Goal: Transaction & Acquisition: Subscribe to service/newsletter

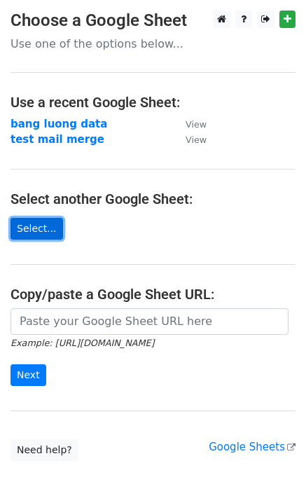
click at [46, 222] on link "Select..." at bounding box center [36, 229] width 52 height 22
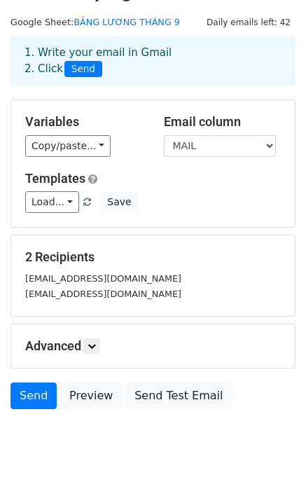
scroll to position [63, 0]
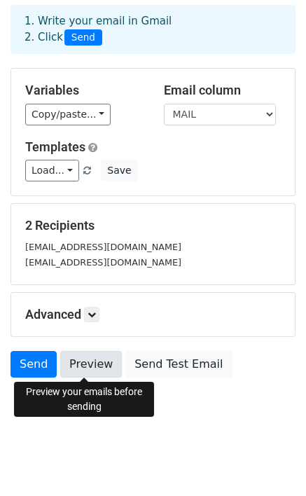
click at [98, 365] on link "Preview" at bounding box center [91, 364] width 62 height 27
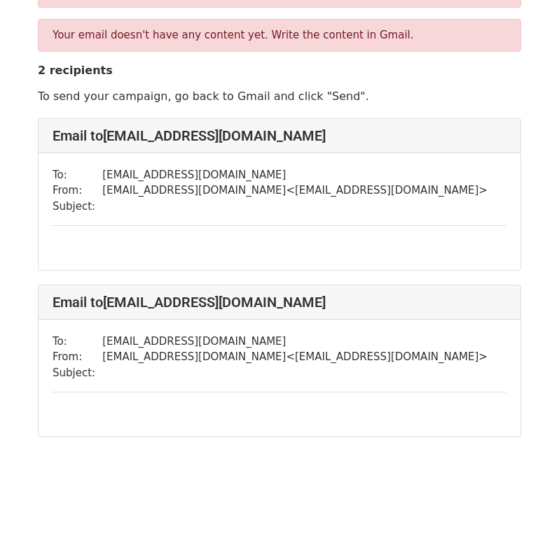
scroll to position [85, 0]
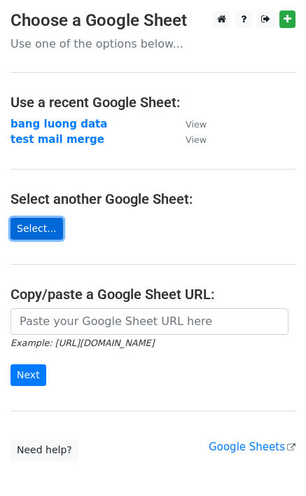
click at [33, 225] on link "Select..." at bounding box center [36, 229] width 52 height 22
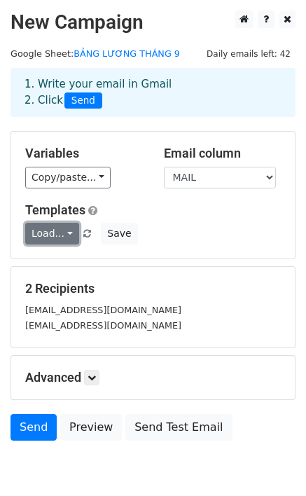
click at [54, 234] on link "Load..." at bounding box center [52, 234] width 54 height 22
click at [57, 262] on link "Bang luong" at bounding box center [81, 265] width 111 height 22
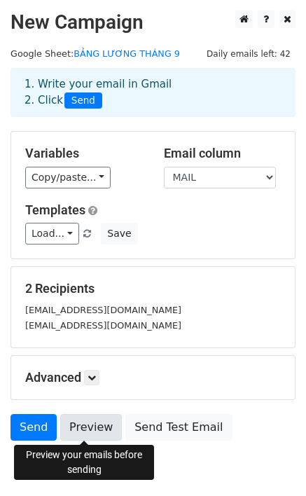
click at [90, 423] on link "Preview" at bounding box center [91, 427] width 62 height 27
click at [98, 430] on link "Preview" at bounding box center [91, 427] width 62 height 27
click at [75, 423] on link "Preview" at bounding box center [91, 427] width 62 height 27
click at [87, 423] on link "Preview" at bounding box center [91, 427] width 62 height 27
click at [84, 426] on link "Preview" at bounding box center [91, 427] width 62 height 27
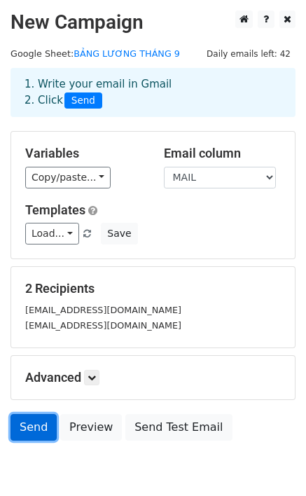
click at [32, 423] on link "Send" at bounding box center [33, 427] width 46 height 27
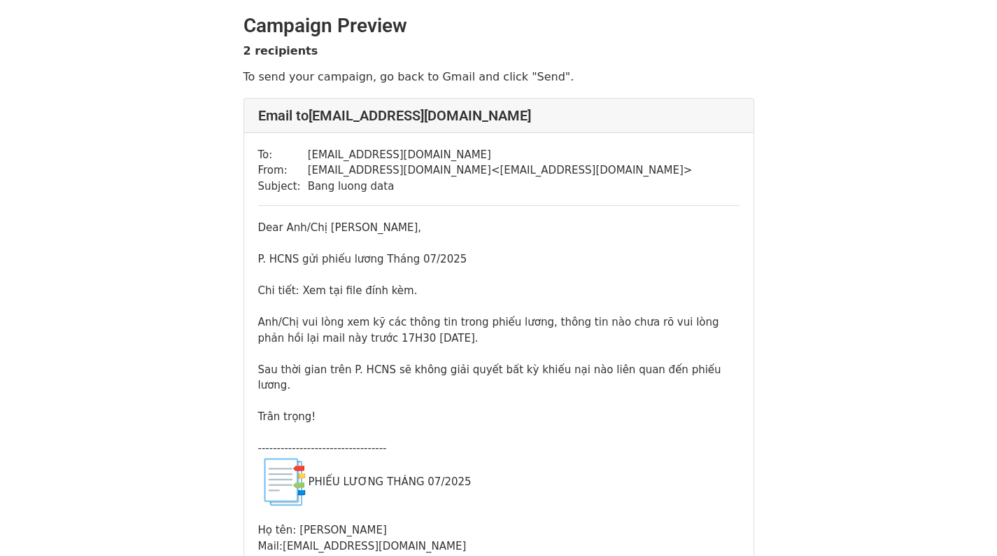
scroll to position [147, 0]
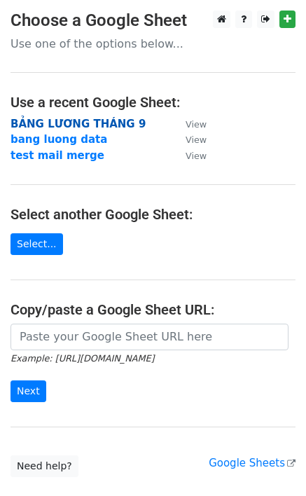
click at [82, 120] on strong "BẢNG LƯƠNG THÁNG 9" at bounding box center [77, 124] width 135 height 13
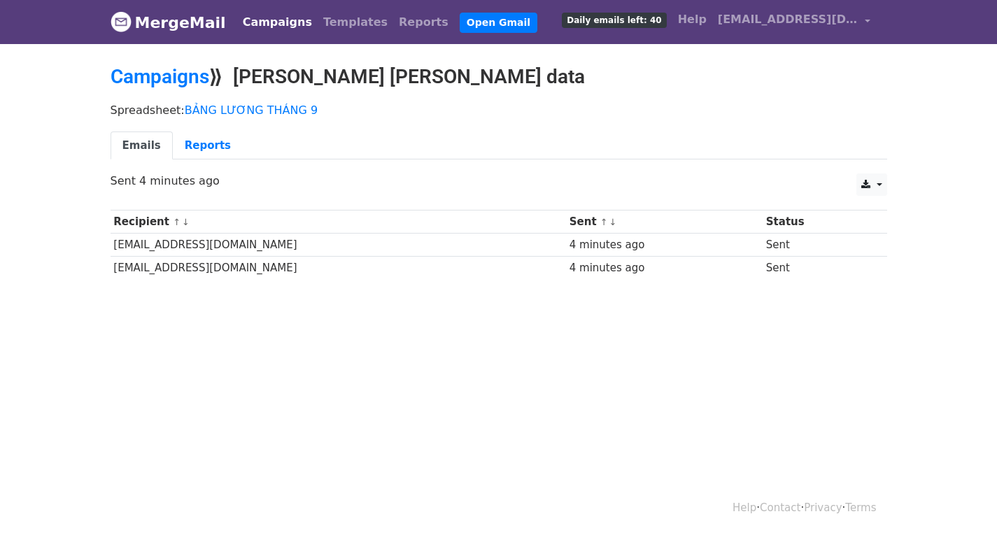
click at [368, 76] on h2 "Campaigns ⟫ Bang luong data" at bounding box center [499, 77] width 777 height 24
drag, startPoint x: 368, startPoint y: 76, endPoint x: 402, endPoint y: 76, distance: 33.6
click at [402, 76] on h2 "Campaigns ⟫ Bang luong data" at bounding box center [499, 77] width 777 height 24
click at [369, 71] on h2 "Campaigns ⟫ Bang luong data" at bounding box center [499, 77] width 777 height 24
drag, startPoint x: 350, startPoint y: 74, endPoint x: 421, endPoint y: 71, distance: 71.5
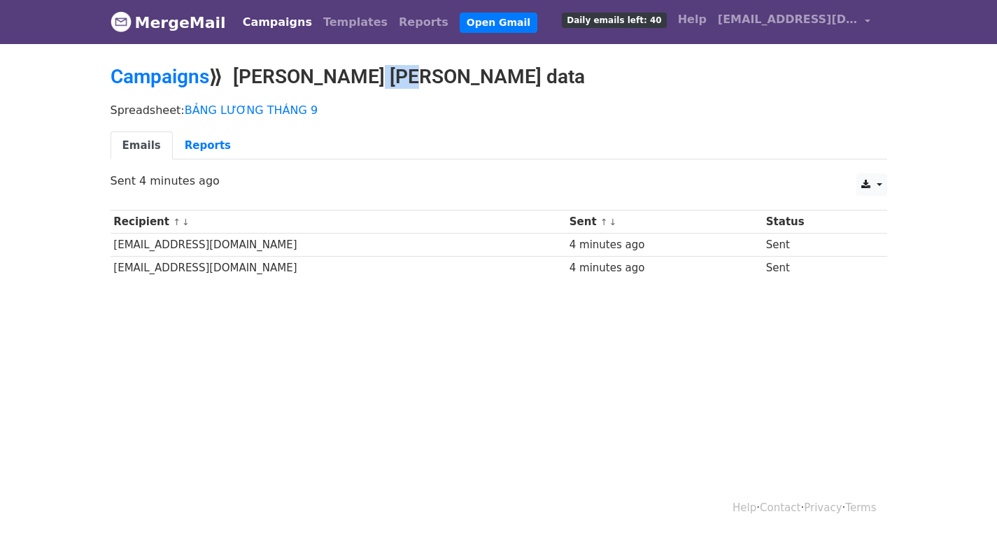
click at [421, 71] on h2 "Campaigns ⟫ Bang luong data" at bounding box center [499, 77] width 777 height 24
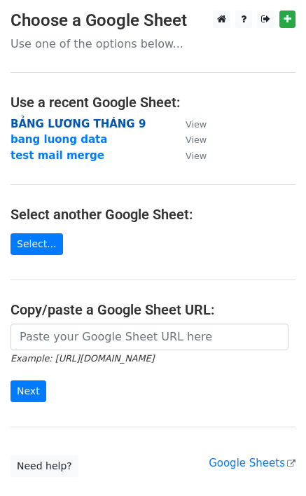
click at [86, 128] on strong "BẢNG LƯƠNG THÁNG 9" at bounding box center [77, 124] width 135 height 13
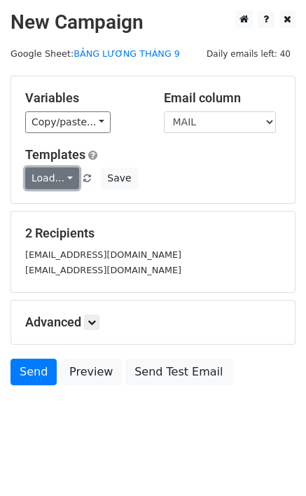
click at [66, 181] on link "Load..." at bounding box center [52, 178] width 54 height 22
click at [100, 210] on link "Bang luong" at bounding box center [81, 210] width 111 height 22
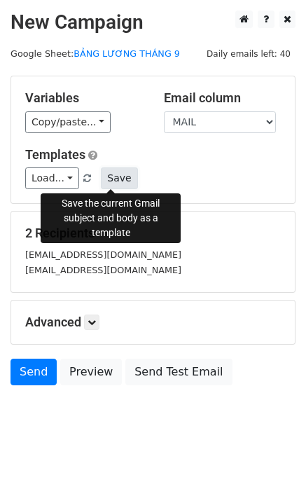
click at [104, 179] on button "Save" at bounding box center [119, 178] width 36 height 22
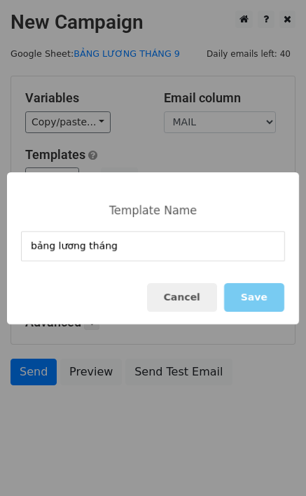
type input "bảng lương tháng"
click at [267, 301] on button "Save" at bounding box center [254, 297] width 60 height 29
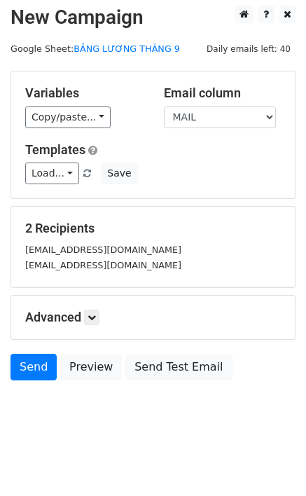
scroll to position [8, 0]
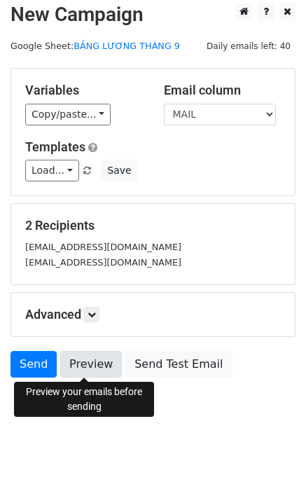
click at [89, 361] on link "Preview" at bounding box center [91, 364] width 62 height 27
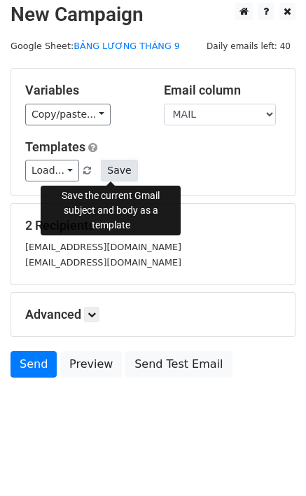
click at [111, 175] on button "Save" at bounding box center [119, 171] width 36 height 22
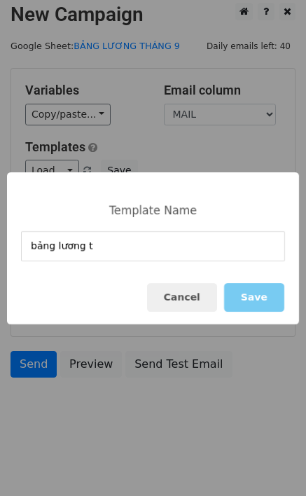
type input "bảng lương t"
click at [259, 301] on button "Save" at bounding box center [254, 297] width 60 height 29
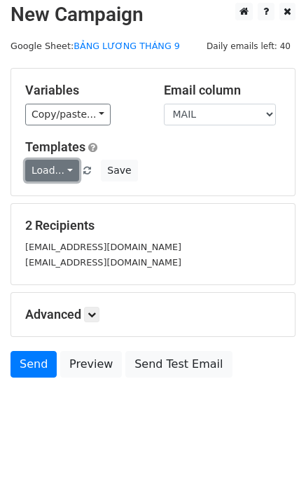
click at [61, 174] on link "Load..." at bounding box center [52, 171] width 54 height 22
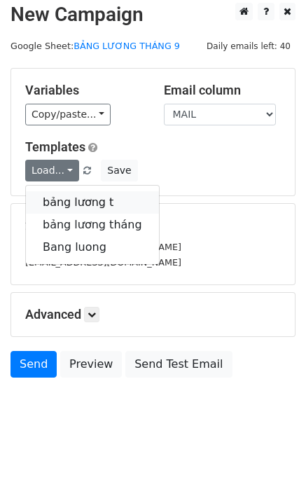
click at [72, 206] on link "bảng lương t" at bounding box center [92, 202] width 133 height 22
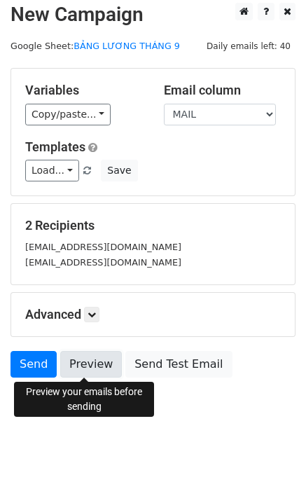
click at [92, 367] on link "Preview" at bounding box center [91, 364] width 62 height 27
click at [105, 359] on link "Preview" at bounding box center [91, 364] width 62 height 27
click at [76, 360] on link "Preview" at bounding box center [91, 364] width 62 height 27
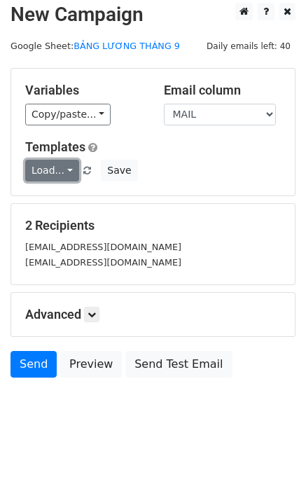
click at [67, 172] on link "Load..." at bounding box center [52, 171] width 54 height 22
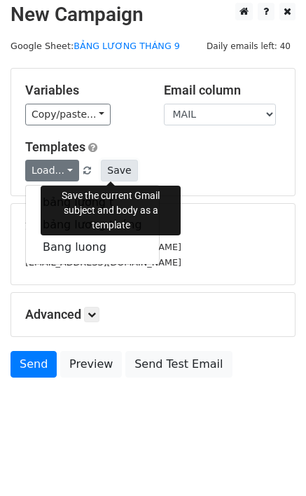
click at [108, 168] on button "Save" at bounding box center [119, 171] width 36 height 22
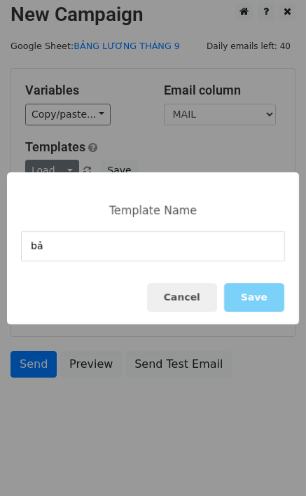
type input "b"
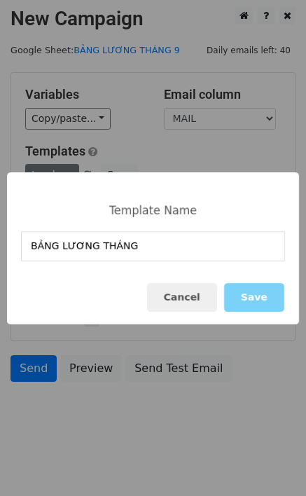
scroll to position [0, 0]
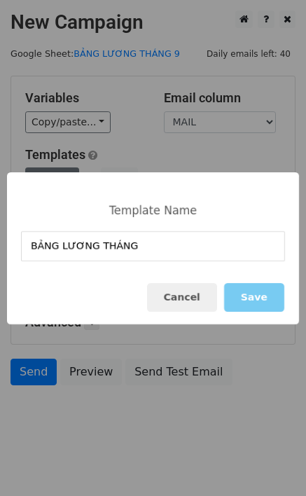
type input "BẢNG LƯƠNG THÁNG"
click at [249, 296] on button "Save" at bounding box center [254, 297] width 60 height 29
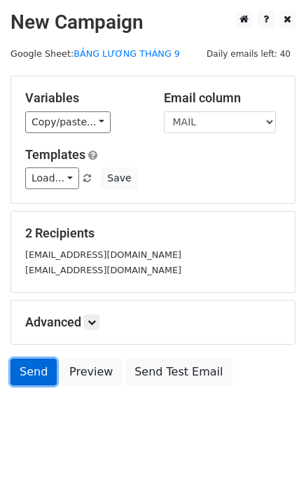
click at [19, 374] on link "Send" at bounding box center [33, 371] width 46 height 27
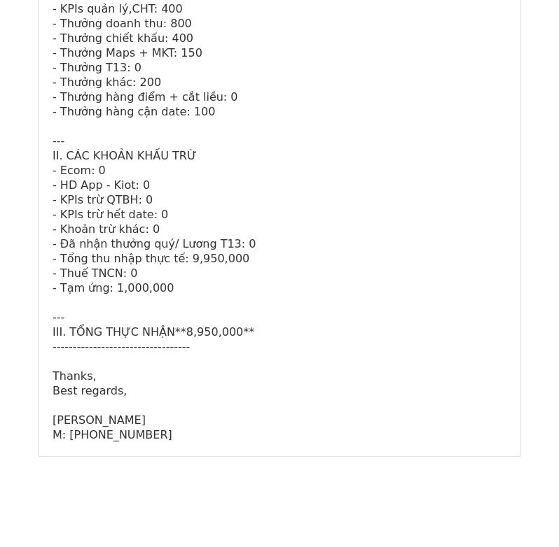
scroll to position [1870, 0]
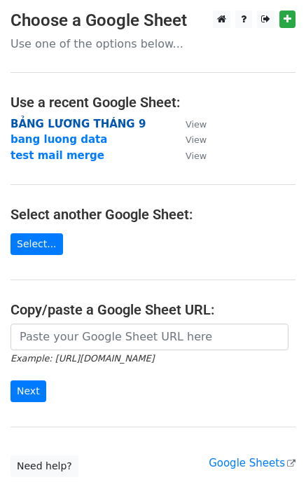
click at [59, 124] on strong "BẢNG LƯƠNG THÁNG 9" at bounding box center [77, 124] width 135 height 13
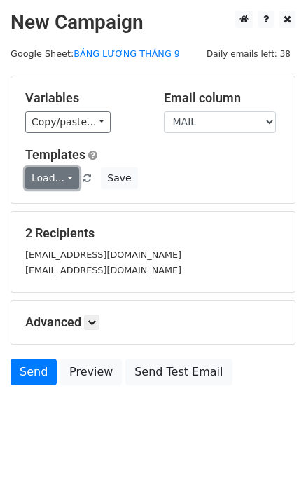
click at [50, 178] on link "Load..." at bounding box center [52, 178] width 54 height 22
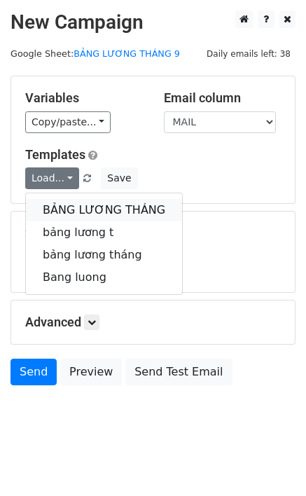
click at [57, 203] on link "BẢNG LƯƠNG THÁNG" at bounding box center [104, 210] width 156 height 22
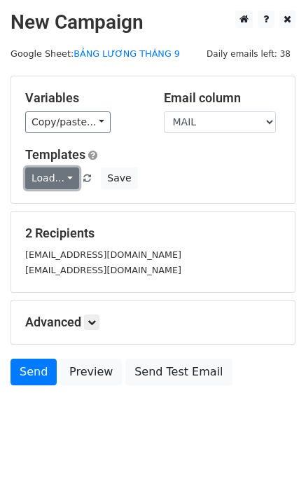
click at [48, 174] on link "Load..." at bounding box center [52, 178] width 54 height 22
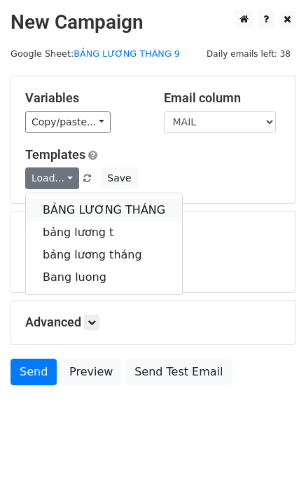
click at [66, 202] on link "BẢNG LƯƠNG THÁNG" at bounding box center [104, 210] width 156 height 22
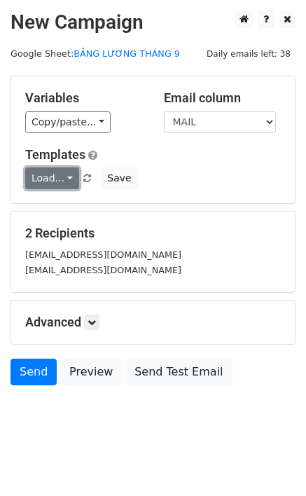
click at [66, 180] on link "Load..." at bounding box center [52, 178] width 54 height 22
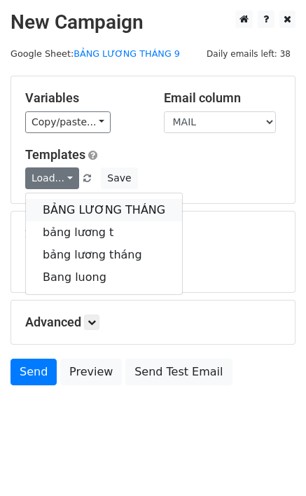
click at [71, 209] on link "BẢNG LƯƠNG THÁNG" at bounding box center [104, 210] width 156 height 22
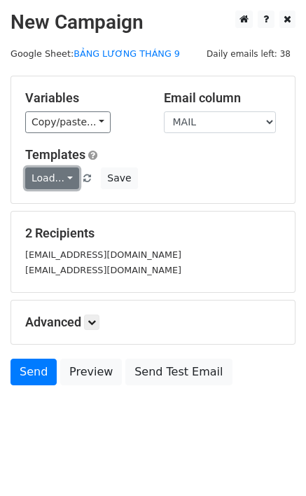
click at [70, 180] on link "Load..." at bounding box center [52, 178] width 54 height 22
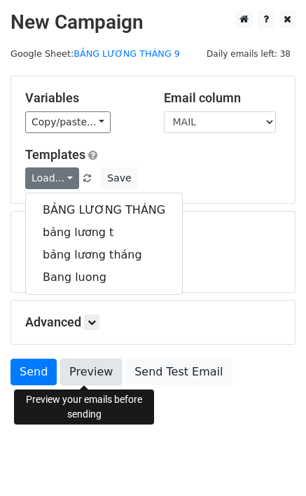
click at [82, 372] on link "Preview" at bounding box center [91, 371] width 62 height 27
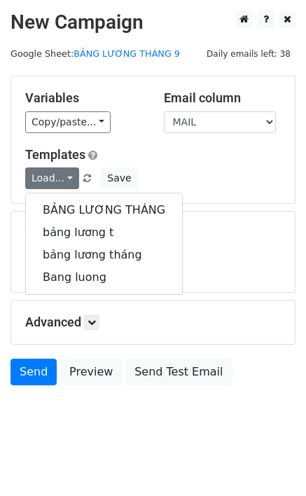
click at [218, 206] on form "Variables Copy/paste... {{MAIL}} {{Họ tên}} {{Ghi chú}} {{Cửa hàng}} {{Ngày côn…" at bounding box center [152, 234] width 285 height 316
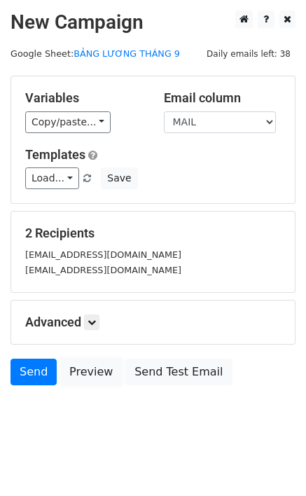
click at [78, 372] on link "Preview" at bounding box center [91, 371] width 62 height 27
click at [56, 426] on body "New Campaign Daily emails left: 38 Google Sheet: BẢNG LƯƠNG THÁNG 9 Variables C…" at bounding box center [153, 228] width 306 height 437
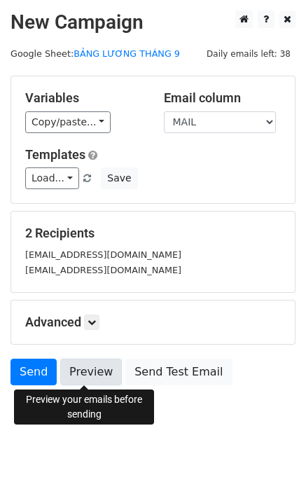
click at [80, 370] on link "Preview" at bounding box center [91, 371] width 62 height 27
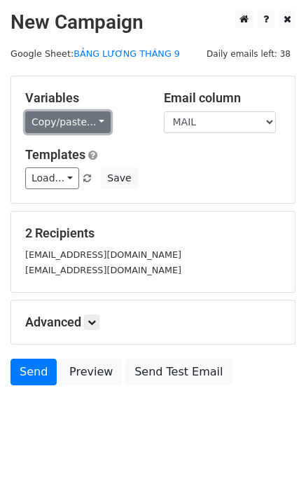
click at [71, 120] on link "Copy/paste..." at bounding box center [67, 122] width 85 height 22
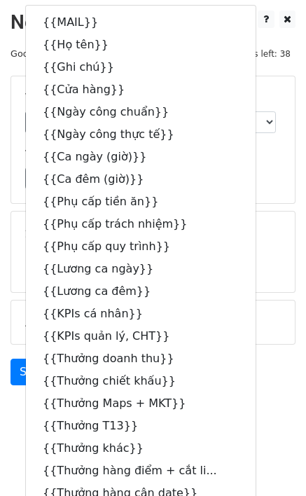
click at [253, 377] on div "Send Preview Send Test Email" at bounding box center [153, 375] width 306 height 34
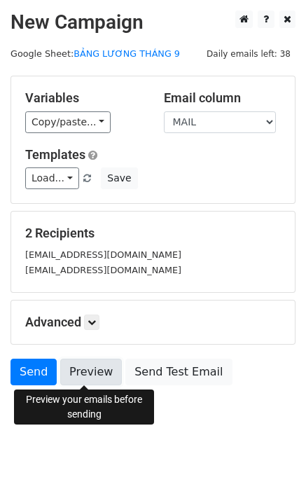
click at [73, 372] on link "Preview" at bounding box center [91, 371] width 62 height 27
click at [91, 370] on link "Preview" at bounding box center [91, 371] width 62 height 27
click at [80, 374] on link "Preview" at bounding box center [91, 371] width 62 height 27
click at [89, 372] on link "Preview" at bounding box center [91, 371] width 62 height 27
click at [78, 364] on link "Preview" at bounding box center [91, 371] width 62 height 27
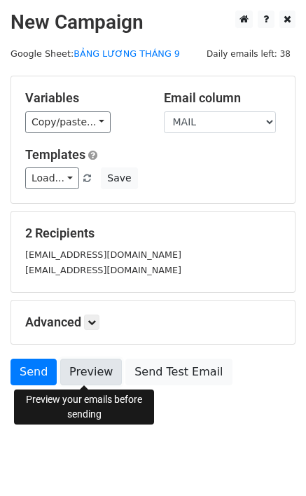
click at [75, 374] on link "Preview" at bounding box center [91, 371] width 62 height 27
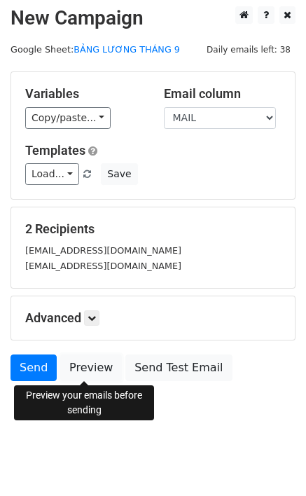
scroll to position [8, 0]
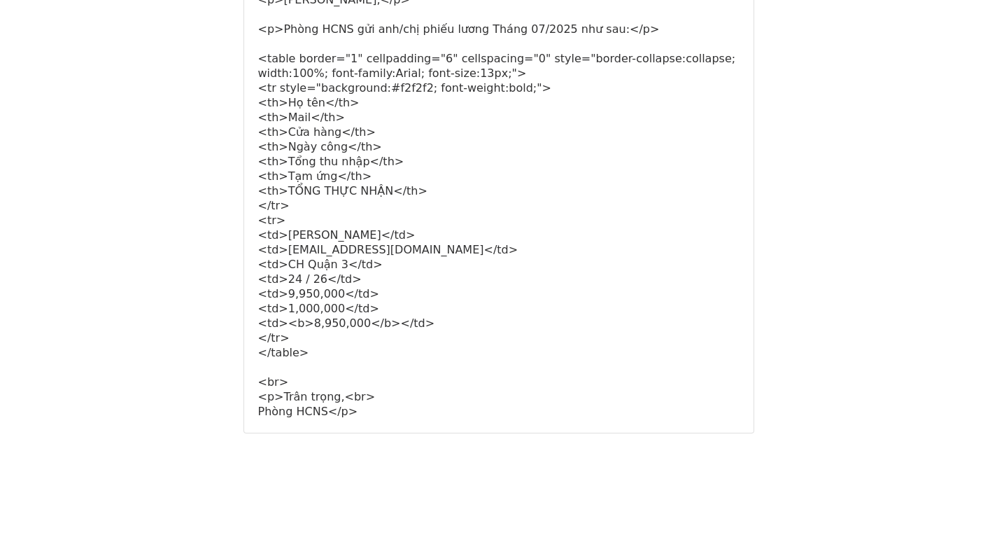
scroll to position [808, 0]
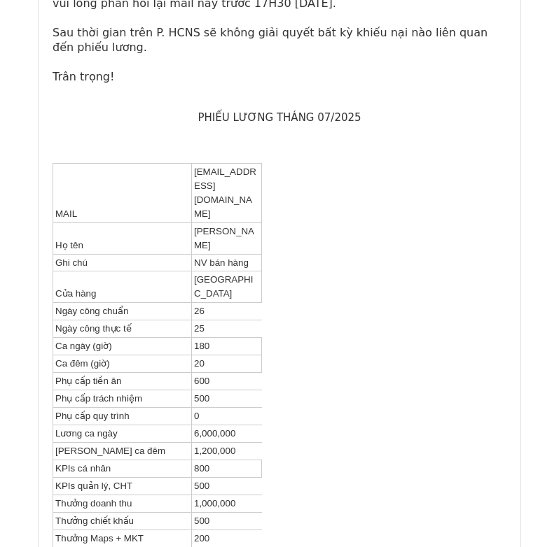
scroll to position [350, 0]
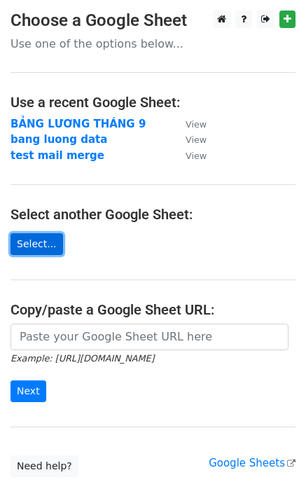
click at [31, 245] on link "Select..." at bounding box center [36, 244] width 52 height 22
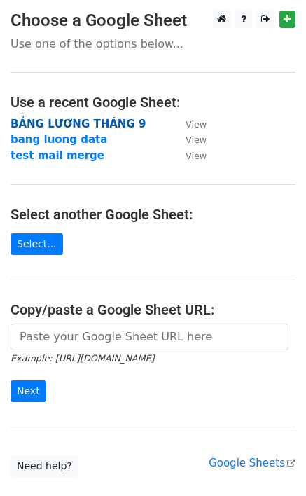
click at [99, 125] on strong "BẢNG LƯƠNG THÁNG 9" at bounding box center [77, 124] width 135 height 13
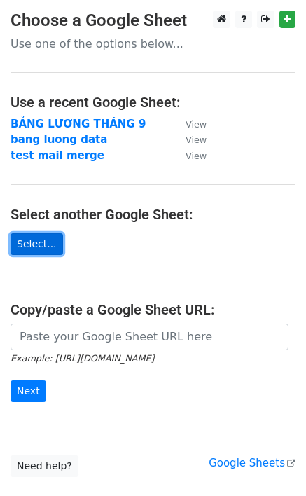
click at [36, 247] on link "Select..." at bounding box center [36, 244] width 52 height 22
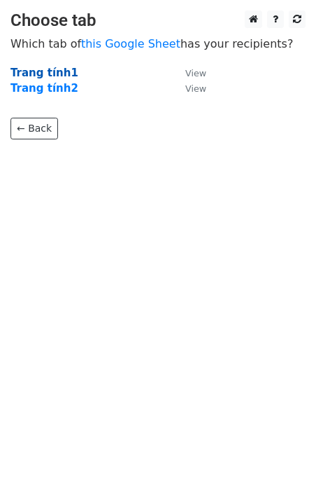
click at [46, 74] on strong "Trang tính1" at bounding box center [44, 72] width 68 height 13
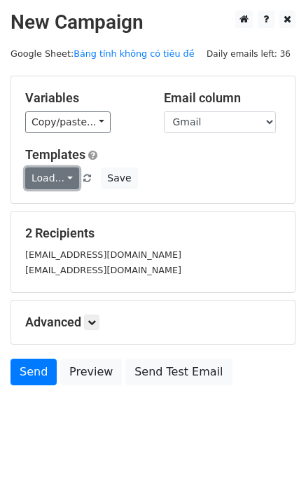
click at [49, 181] on link "Load..." at bounding box center [52, 178] width 54 height 22
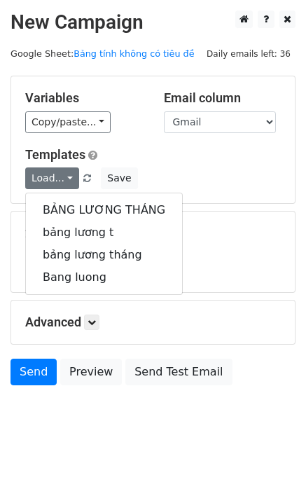
click at [258, 171] on div "Load... BẢNG LƯƠNG THÁNG bảng lương t bảng lương tháng Bang luong Save" at bounding box center [153, 178] width 276 height 22
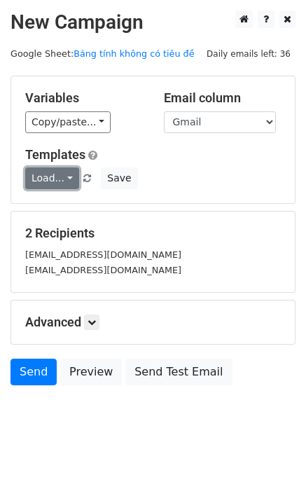
click at [65, 172] on link "Load..." at bounding box center [52, 178] width 54 height 22
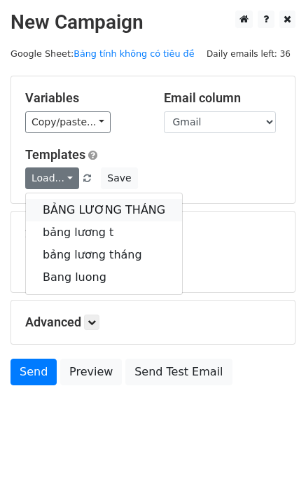
click at [106, 210] on link "BẢNG LƯƠNG THÁNG" at bounding box center [104, 210] width 156 height 22
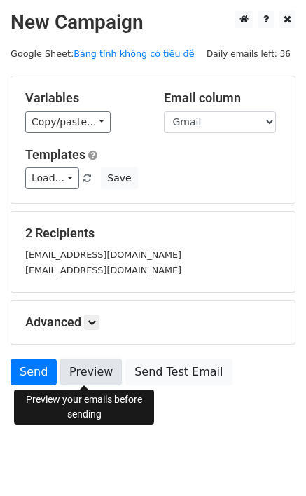
click at [80, 376] on link "Preview" at bounding box center [91, 371] width 62 height 27
drag, startPoint x: 100, startPoint y: 367, endPoint x: 77, endPoint y: 361, distance: 23.9
click at [100, 367] on link "Preview" at bounding box center [91, 371] width 62 height 27
click at [69, 368] on link "Preview" at bounding box center [91, 371] width 62 height 27
click at [86, 368] on link "Preview" at bounding box center [91, 371] width 62 height 27
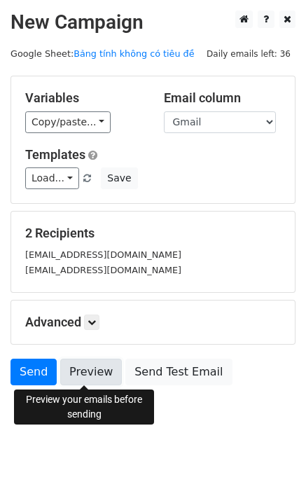
click at [75, 374] on link "Preview" at bounding box center [91, 371] width 62 height 27
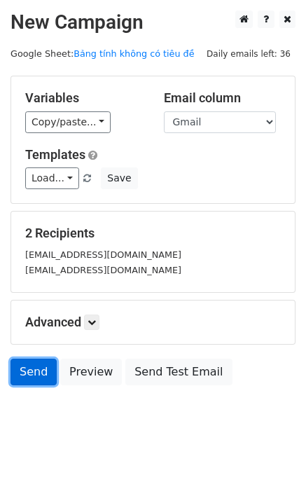
click at [25, 377] on link "Send" at bounding box center [33, 371] width 46 height 27
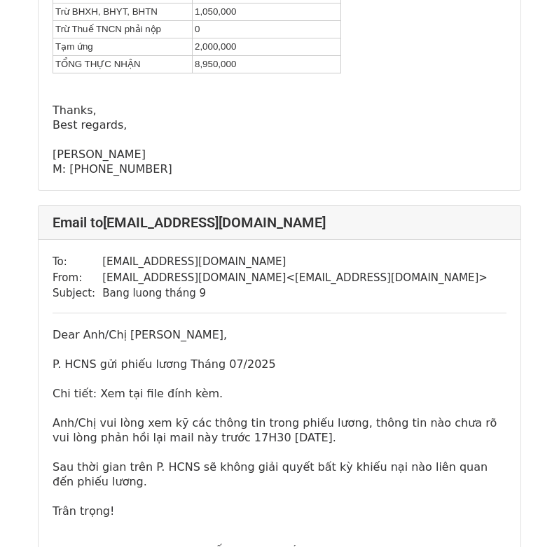
scroll to position [276, 0]
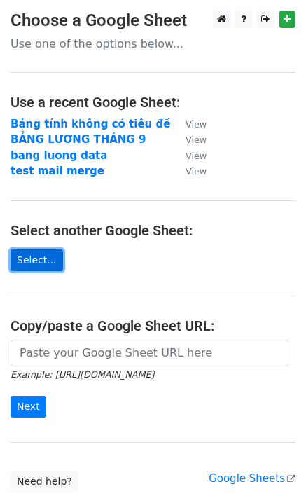
click at [30, 255] on link "Select..." at bounding box center [36, 260] width 52 height 22
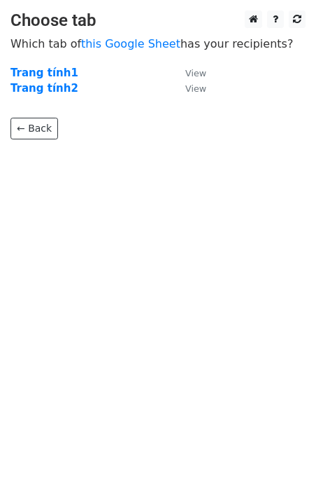
click at [93, 185] on body "Choose tab Which tab of this Google Sheet has your recipients? Trang tính1 View…" at bounding box center [158, 102] width 316 height 185
click at [51, 72] on strong "Trang tính1" at bounding box center [44, 72] width 68 height 13
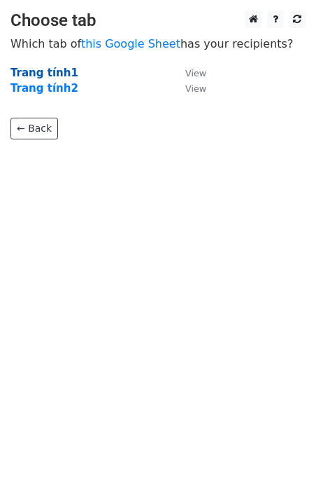
click at [51, 72] on strong "Trang tính1" at bounding box center [44, 72] width 68 height 13
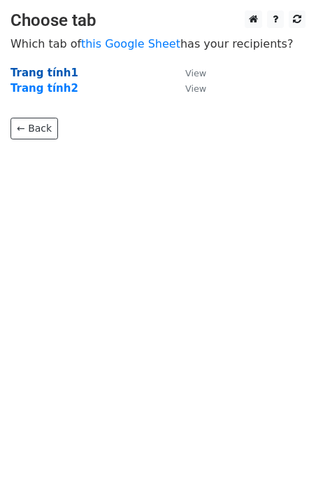
click at [51, 72] on strong "Trang tính1" at bounding box center [44, 72] width 68 height 13
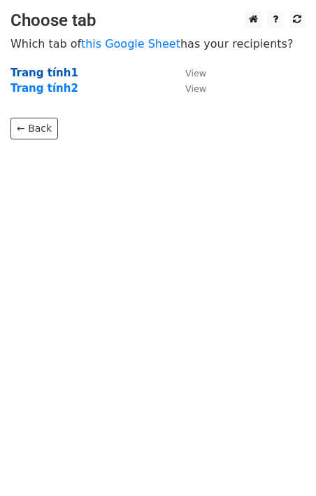
click at [51, 72] on strong "Trang tính1" at bounding box center [44, 72] width 68 height 13
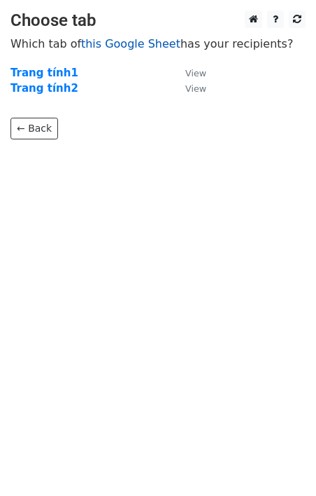
click at [158, 48] on link "this Google Sheet" at bounding box center [130, 43] width 99 height 13
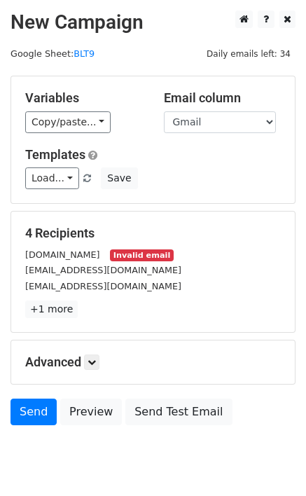
click at [134, 255] on small "Invalid email" at bounding box center [141, 255] width 63 height 12
click at [68, 303] on link "+1 more" at bounding box center [51, 308] width 52 height 17
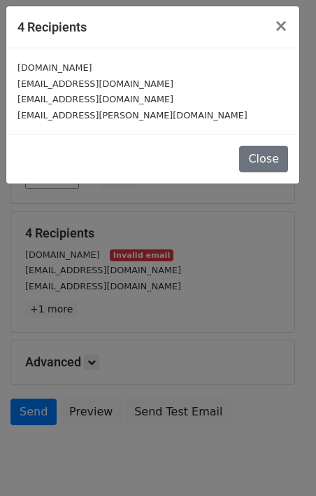
click at [90, 252] on div "4 Recipients × myheo0181gmail.com giamy018@gmail.com dackhoatran0511@gmail.com …" at bounding box center [158, 248] width 316 height 496
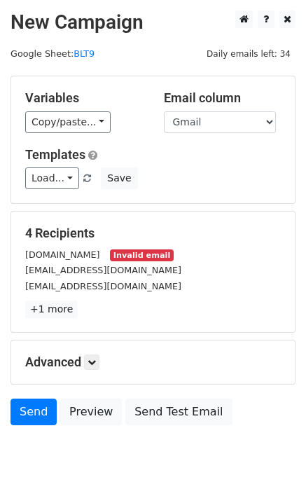
click at [80, 253] on small "myheo0181gmail.com" at bounding box center [62, 254] width 75 height 10
click at [52, 315] on link "+1 more" at bounding box center [51, 308] width 52 height 17
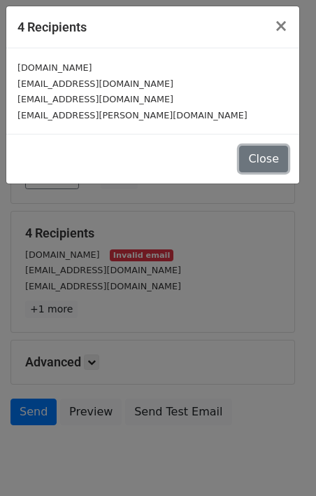
click at [268, 161] on button "Close" at bounding box center [263, 159] width 49 height 27
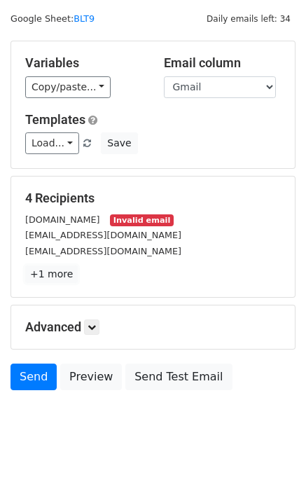
scroll to position [48, 0]
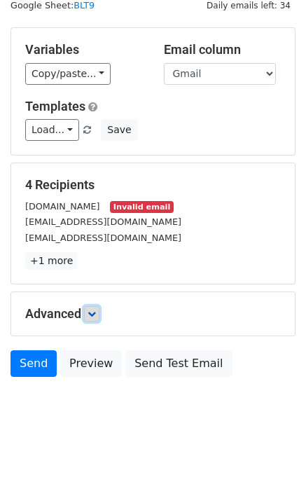
click at [94, 315] on icon at bounding box center [91, 313] width 8 height 8
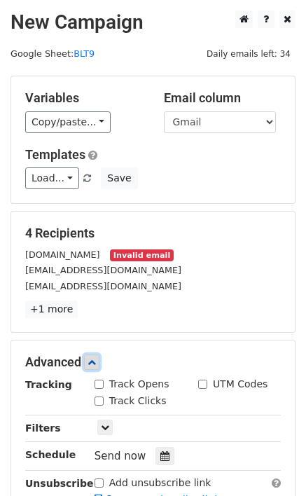
scroll to position [0, 0]
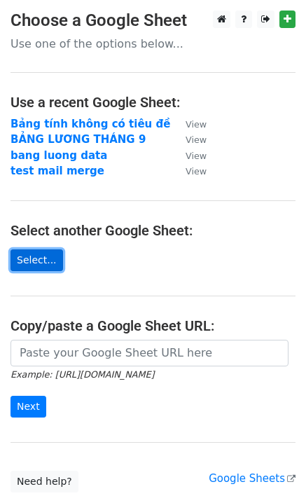
click at [30, 262] on link "Select..." at bounding box center [36, 260] width 52 height 22
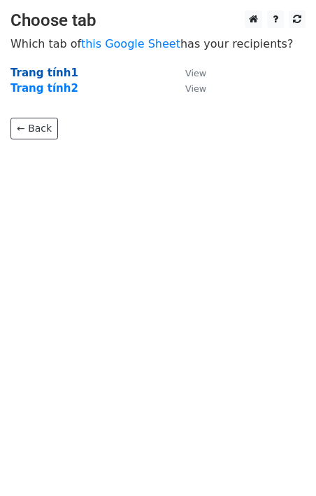
click at [54, 73] on strong "Trang tính1" at bounding box center [44, 72] width 68 height 13
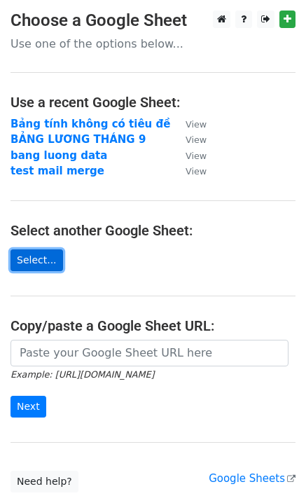
click at [37, 264] on link "Select..." at bounding box center [36, 260] width 52 height 22
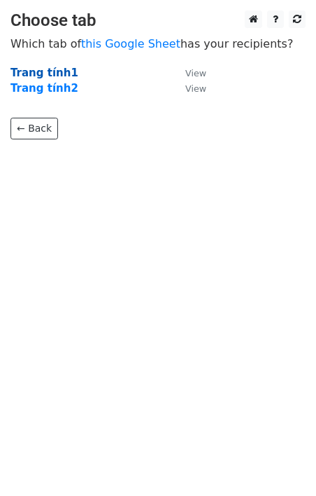
click at [45, 70] on strong "Trang tính1" at bounding box center [44, 72] width 68 height 13
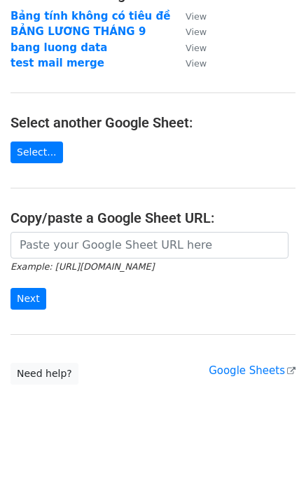
scroll to position [108, 0]
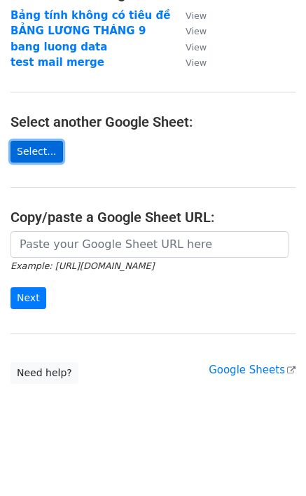
click at [28, 152] on link "Select..." at bounding box center [36, 152] width 52 height 22
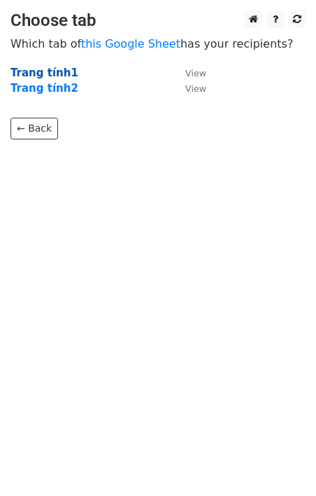
click at [60, 71] on strong "Trang tính1" at bounding box center [44, 72] width 68 height 13
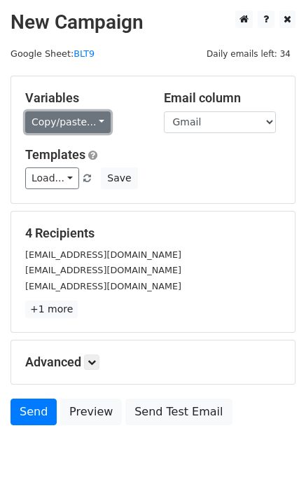
click at [73, 120] on link "Copy/paste..." at bounding box center [67, 122] width 85 height 22
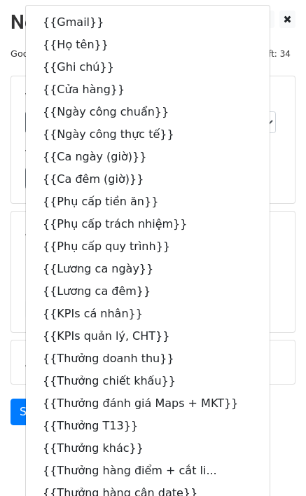
click at [281, 191] on div "Variables Copy/paste... {{Gmail}} {{Họ tên}} {{Ghi chú}} {{Cửa hàng}} {{Ngày cô…" at bounding box center [152, 139] width 283 height 127
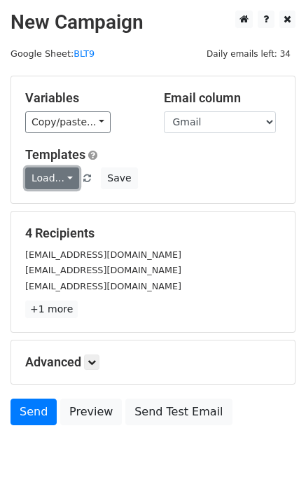
click at [61, 185] on link "Load..." at bounding box center [52, 178] width 54 height 22
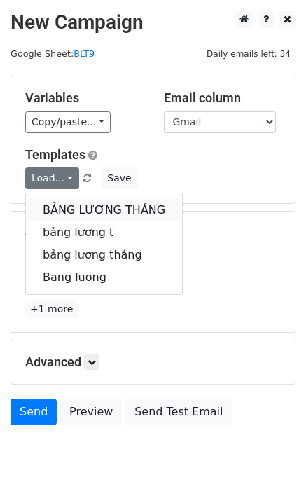
click at [76, 205] on link "BẢNG LƯƠNG THÁNG" at bounding box center [104, 210] width 156 height 22
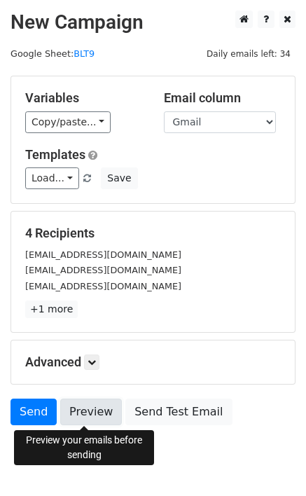
click at [97, 416] on link "Preview" at bounding box center [91, 411] width 62 height 27
click at [81, 412] on link "Preview" at bounding box center [91, 411] width 62 height 27
click at [83, 416] on link "Preview" at bounding box center [91, 411] width 62 height 27
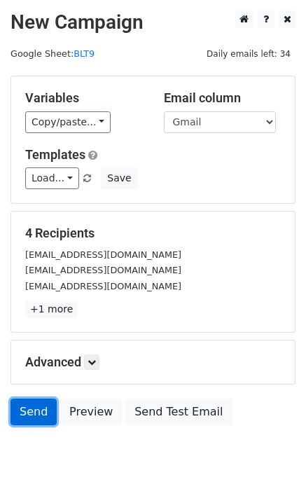
click at [36, 408] on link "Send" at bounding box center [33, 411] width 46 height 27
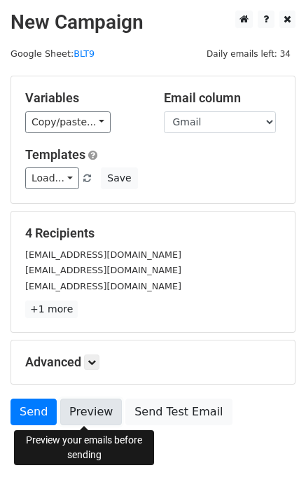
click at [94, 414] on link "Preview" at bounding box center [91, 411] width 62 height 27
click at [73, 417] on link "Preview" at bounding box center [91, 411] width 62 height 27
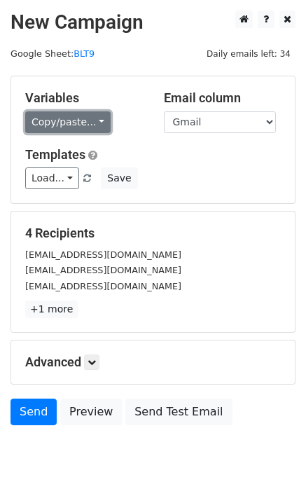
click at [64, 129] on link "Copy/paste..." at bounding box center [67, 122] width 85 height 22
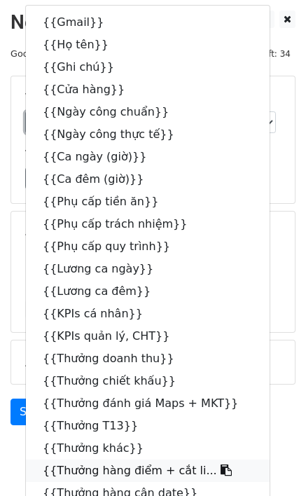
scroll to position [238, 0]
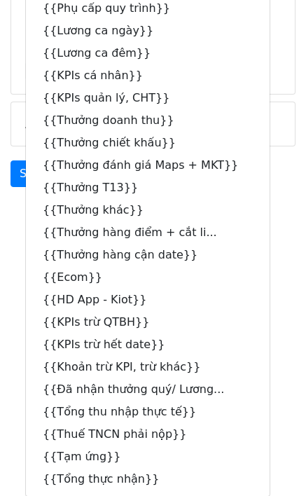
click at [297, 232] on body "New Campaign Daily emails left: 34 Google Sheet: BLT9 Variables Copy/paste... {…" at bounding box center [153, 11] width 306 height 477
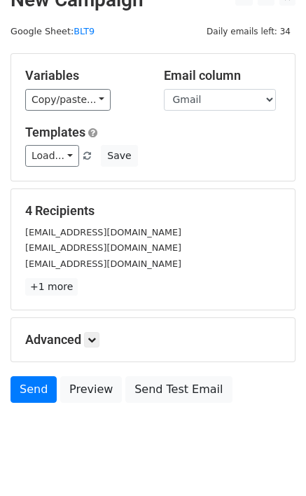
scroll to position [0, 0]
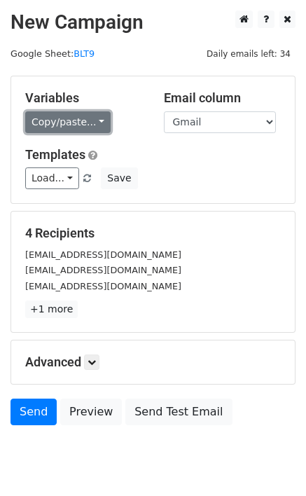
click at [94, 124] on link "Copy/paste..." at bounding box center [67, 122] width 85 height 22
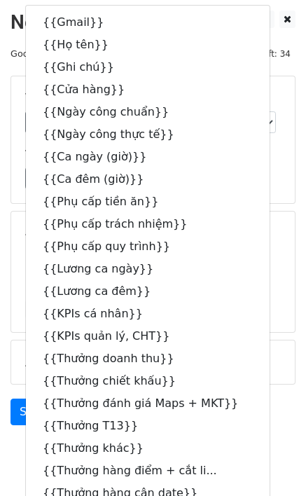
click at [274, 267] on div "[EMAIL_ADDRESS][DOMAIN_NAME]" at bounding box center [153, 270] width 276 height 16
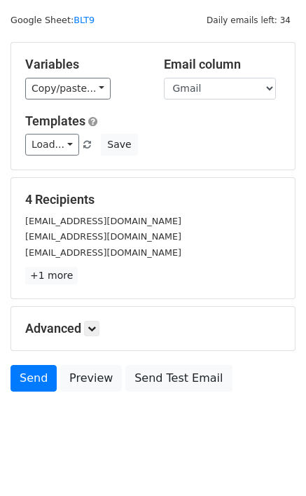
scroll to position [48, 0]
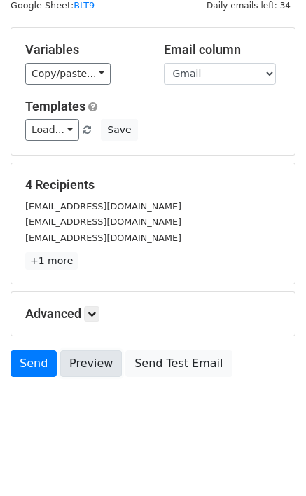
click at [87, 361] on link "Preview" at bounding box center [91, 363] width 62 height 27
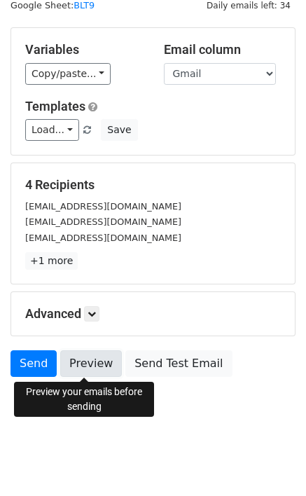
click at [69, 364] on link "Preview" at bounding box center [91, 363] width 62 height 27
drag, startPoint x: 94, startPoint y: 367, endPoint x: 55, endPoint y: 361, distance: 39.7
click at [94, 367] on link "Preview" at bounding box center [91, 363] width 62 height 27
drag, startPoint x: 77, startPoint y: 363, endPoint x: 41, endPoint y: 349, distance: 38.8
click at [77, 363] on link "Preview" at bounding box center [91, 363] width 62 height 27
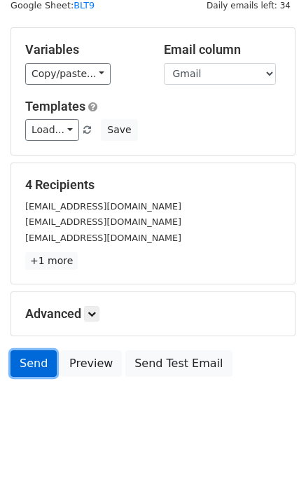
click at [40, 362] on link "Send" at bounding box center [33, 363] width 46 height 27
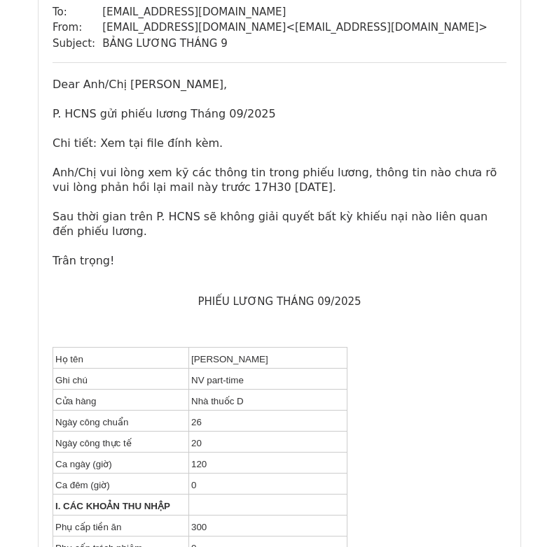
scroll to position [3920, 0]
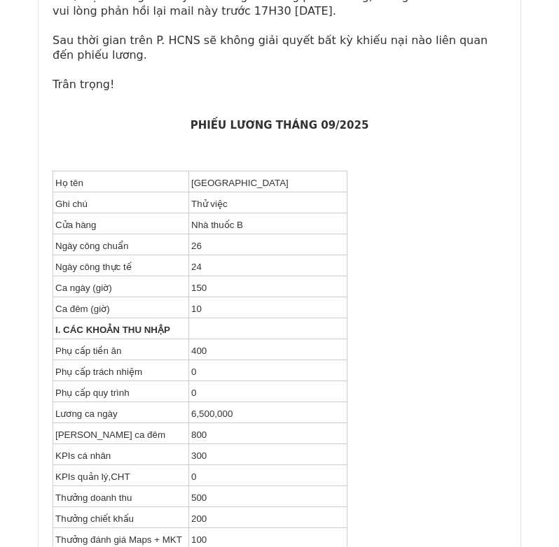
scroll to position [1610, 0]
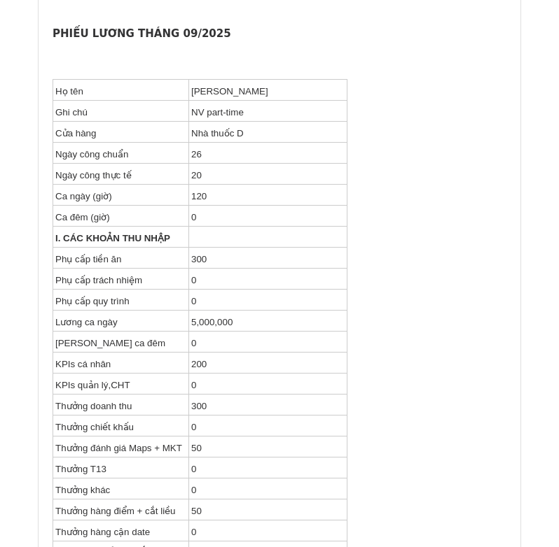
scroll to position [4130, 0]
